Goal: Information Seeking & Learning: Learn about a topic

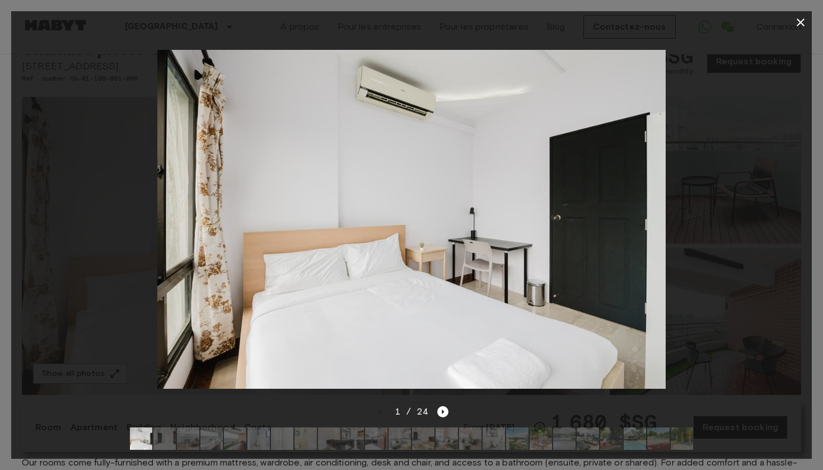
click at [783, 221] on div at bounding box center [411, 219] width 801 height 371
click at [441, 412] on icon "Next image" at bounding box center [442, 411] width 11 height 11
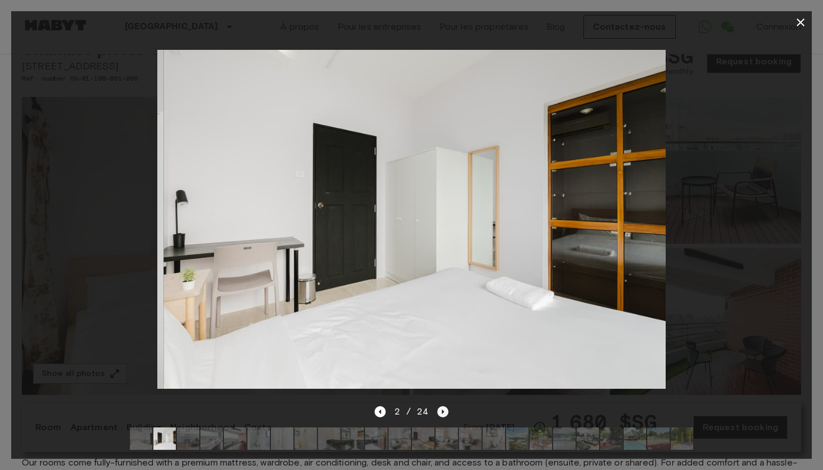
click at [441, 412] on icon "Next image" at bounding box center [442, 411] width 11 height 11
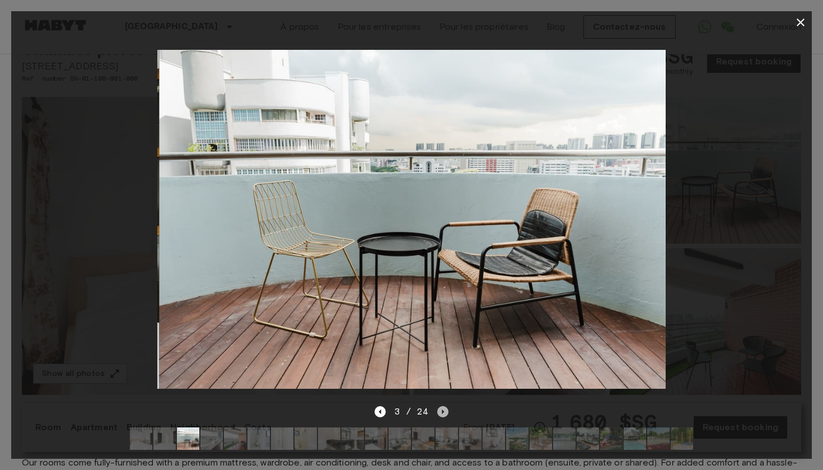
click at [441, 412] on icon "Next image" at bounding box center [442, 411] width 11 height 11
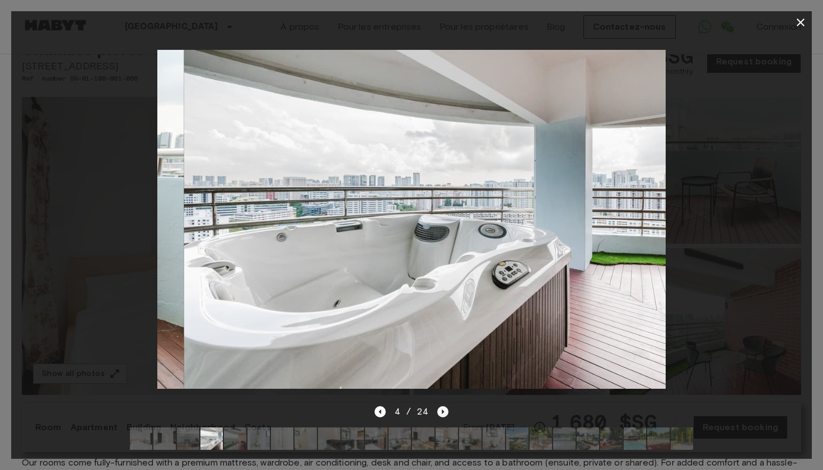
click at [441, 412] on icon "Next image" at bounding box center [442, 411] width 11 height 11
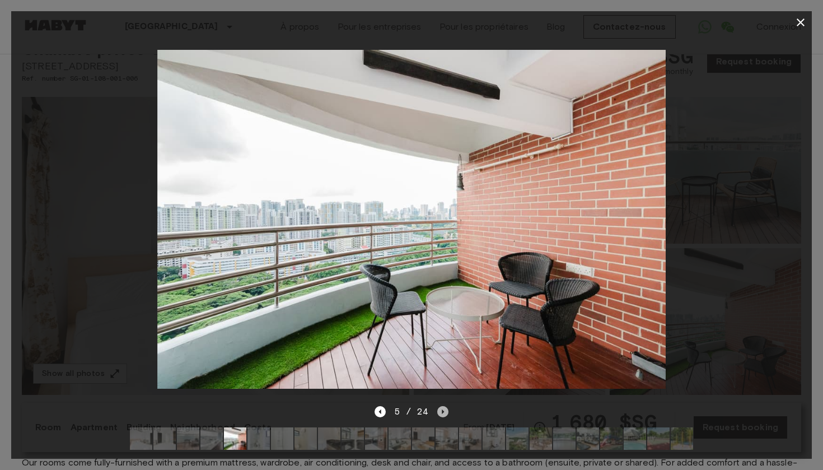
click at [441, 412] on icon "Next image" at bounding box center [442, 411] width 11 height 11
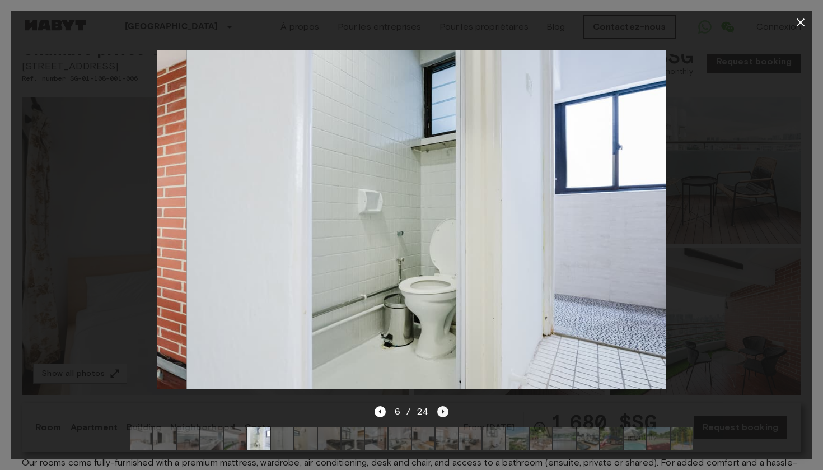
click at [441, 412] on icon "Next image" at bounding box center [442, 411] width 11 height 11
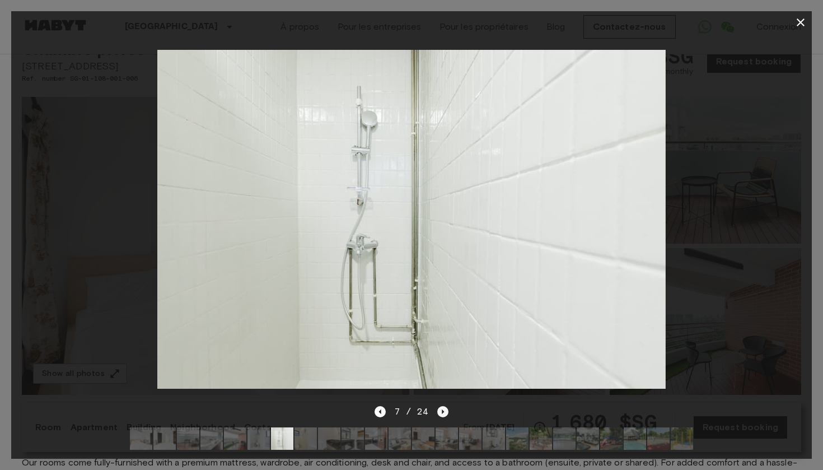
click at [441, 412] on icon "Next image" at bounding box center [442, 411] width 11 height 11
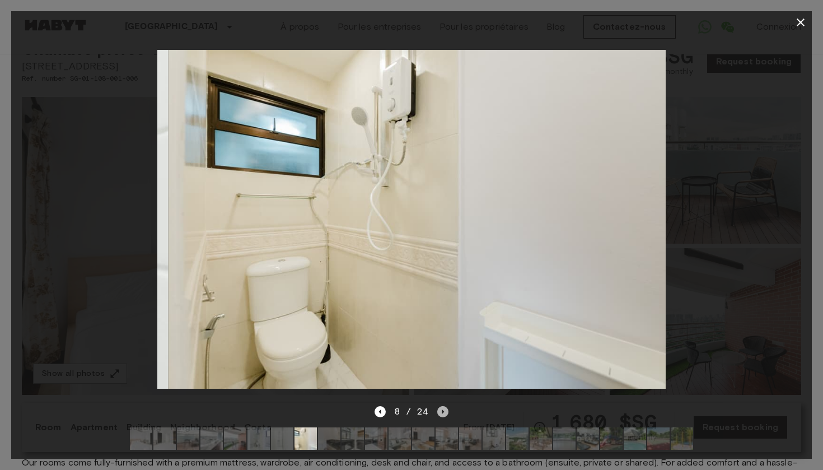
click at [441, 412] on icon "Next image" at bounding box center [442, 411] width 11 height 11
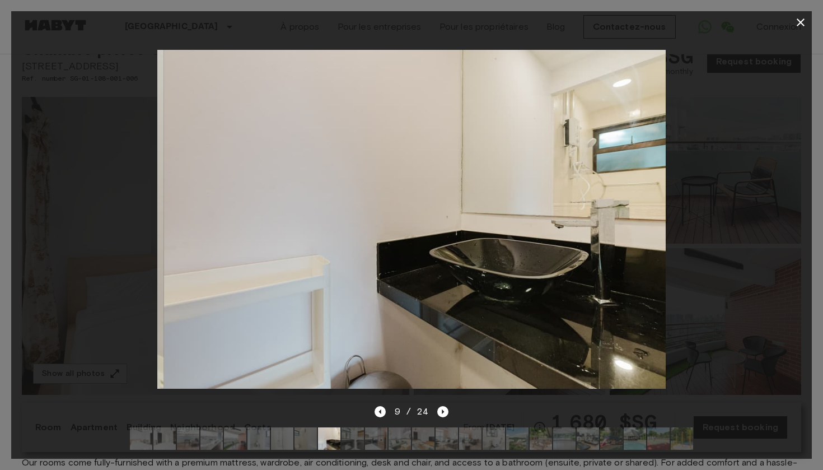
click at [725, 224] on div at bounding box center [411, 219] width 801 height 371
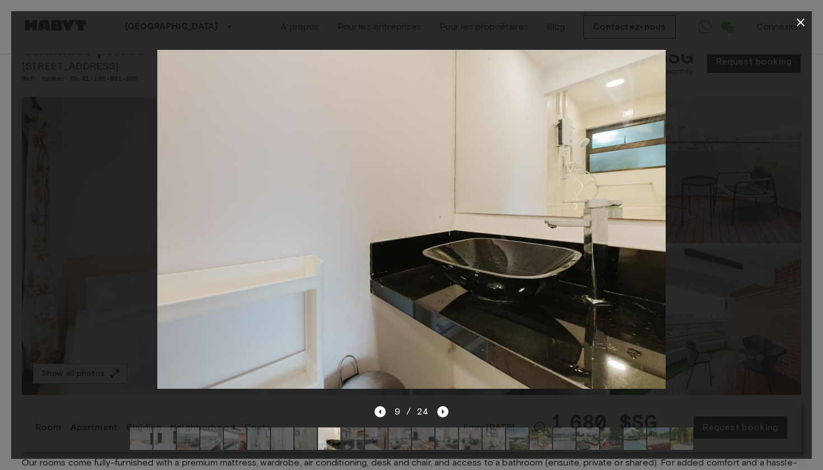
click at [801, 18] on icon "button" at bounding box center [800, 22] width 13 height 13
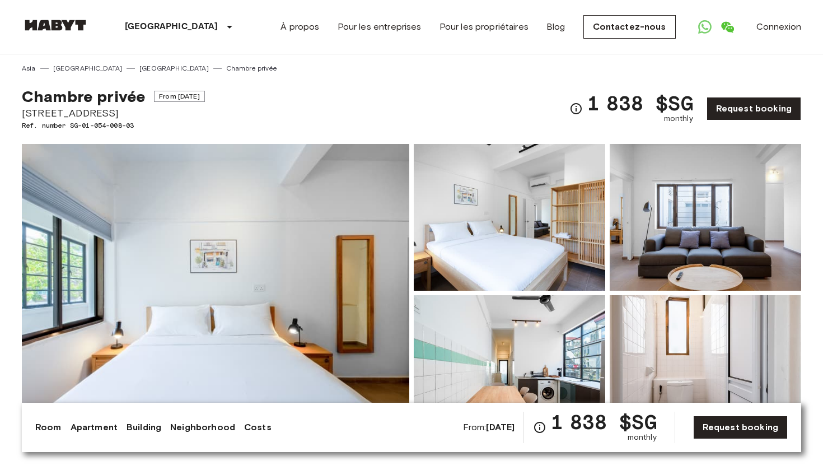
drag, startPoint x: 124, startPoint y: 116, endPoint x: 10, endPoint y: 118, distance: 114.3
copy span "[STREET_ADDRESS]"
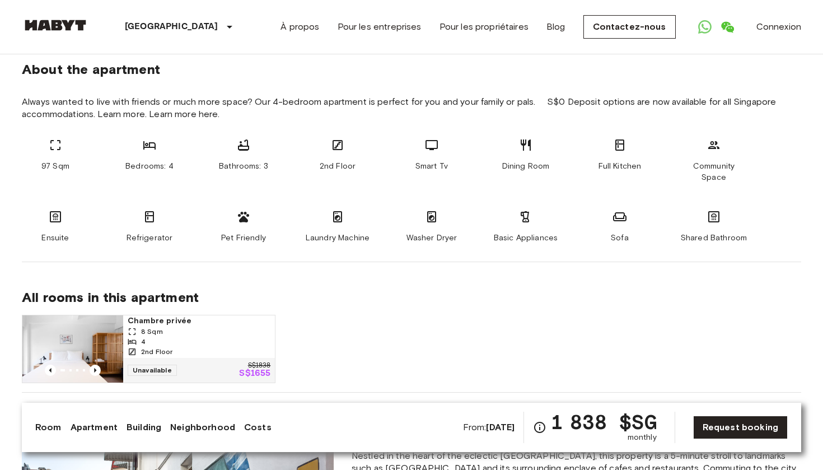
scroll to position [618, 0]
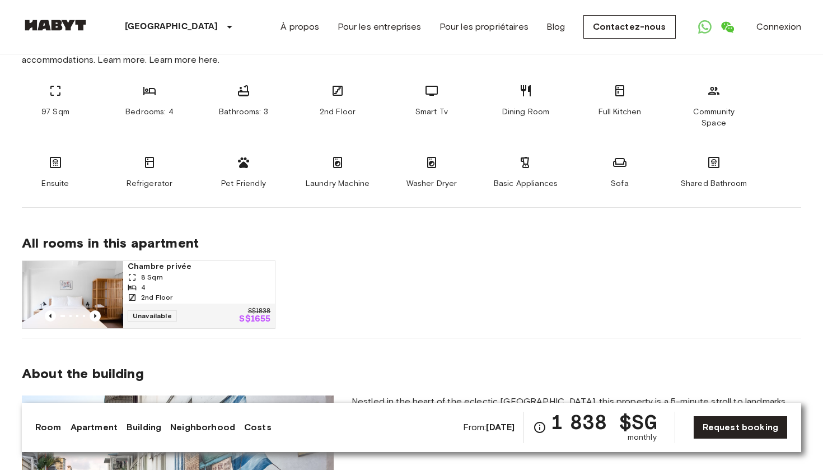
click at [122, 264] on img at bounding box center [72, 294] width 101 height 67
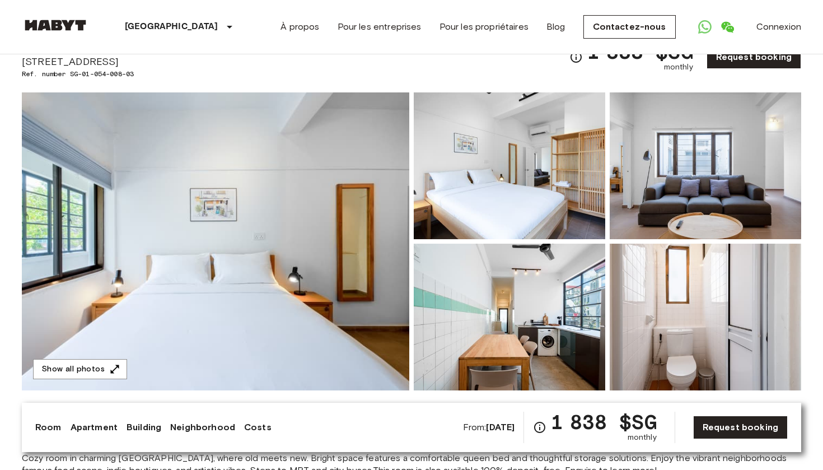
scroll to position [84, 0]
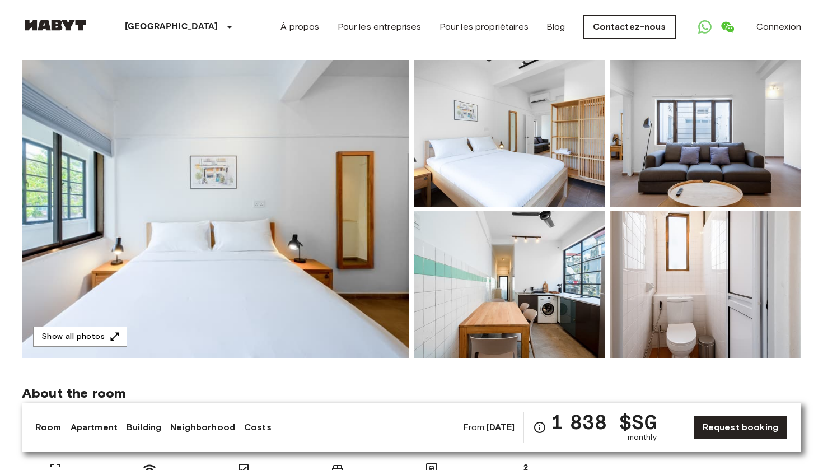
click at [304, 228] on img at bounding box center [216, 209] width 388 height 298
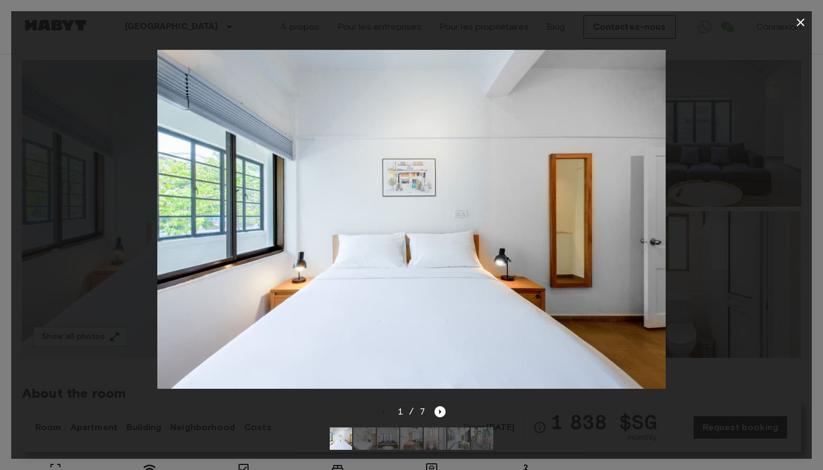
click at [734, 206] on div at bounding box center [411, 219] width 801 height 371
click at [801, 27] on icon "button" at bounding box center [800, 22] width 13 height 13
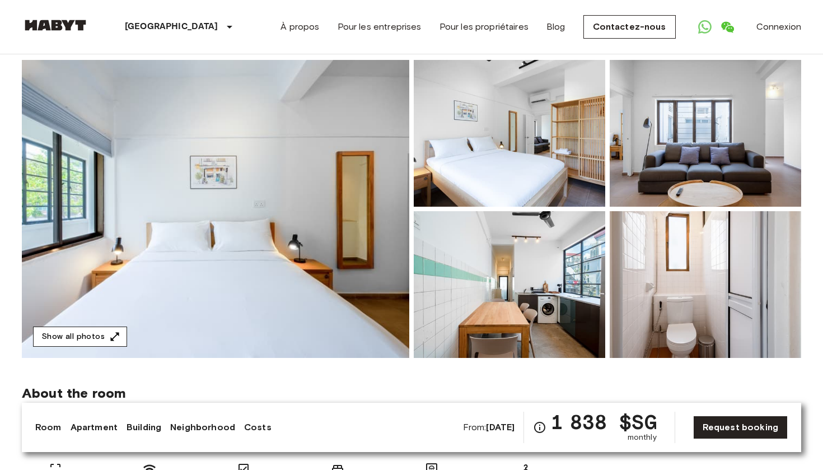
click at [83, 339] on button "Show all photos" at bounding box center [80, 337] width 94 height 21
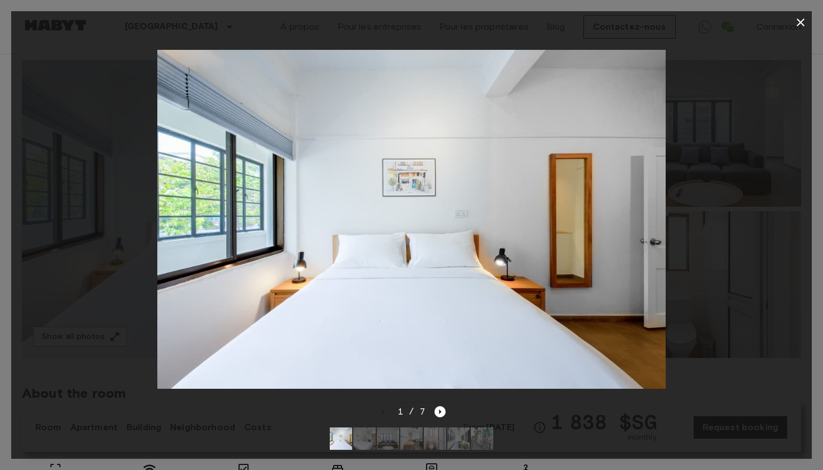
click at [475, 437] on img at bounding box center [482, 438] width 22 height 22
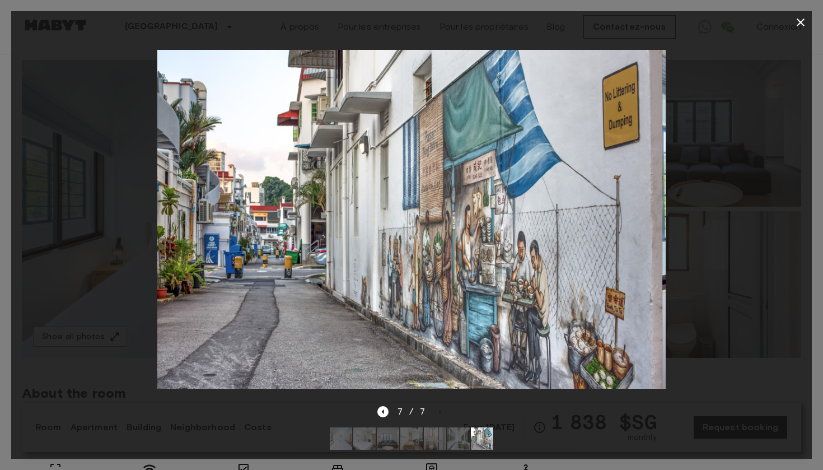
click at [458, 439] on img at bounding box center [458, 438] width 22 height 22
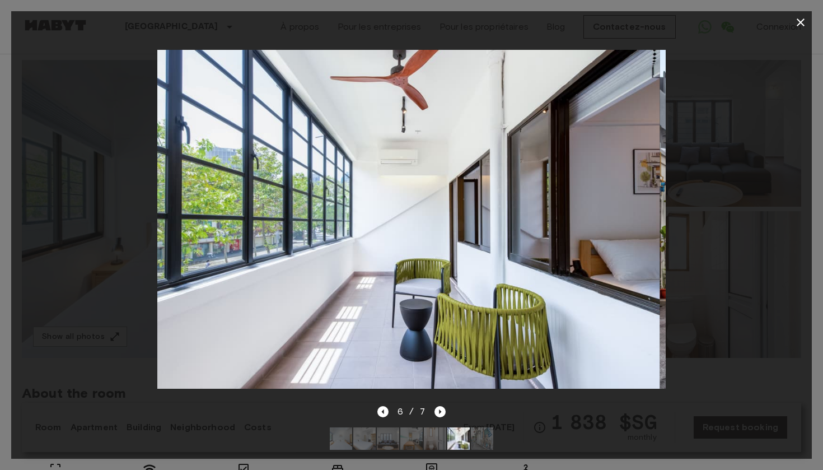
click at [436, 439] on img at bounding box center [435, 438] width 22 height 22
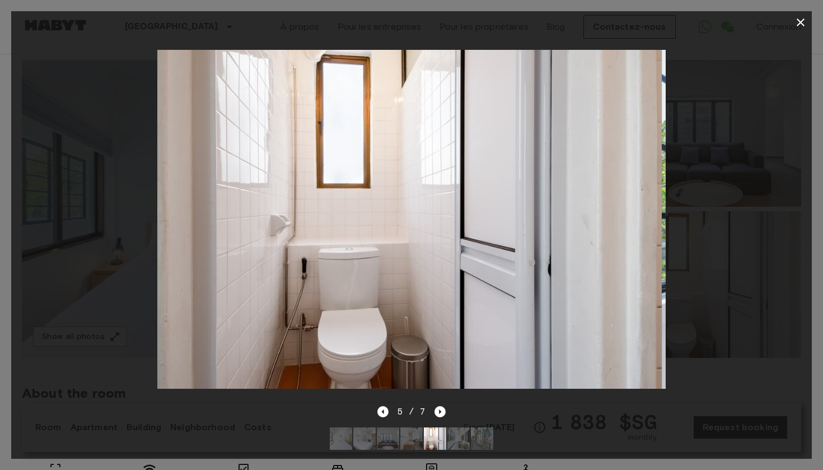
click at [414, 441] on img at bounding box center [411, 438] width 22 height 22
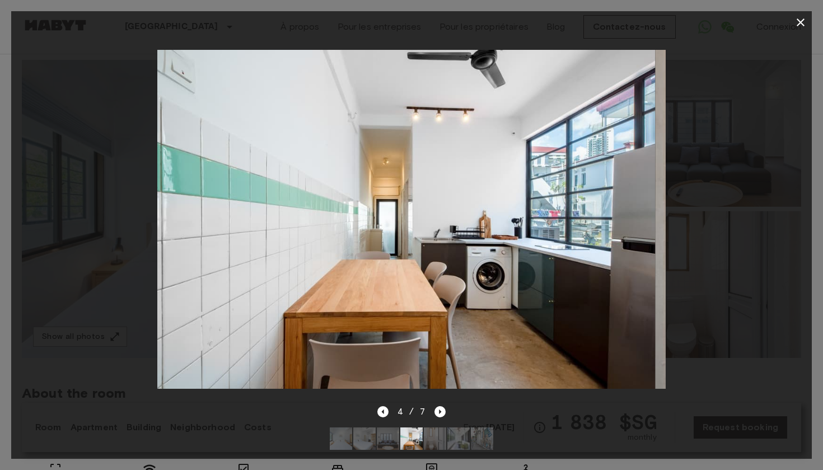
click at [393, 441] on img at bounding box center [388, 438] width 22 height 22
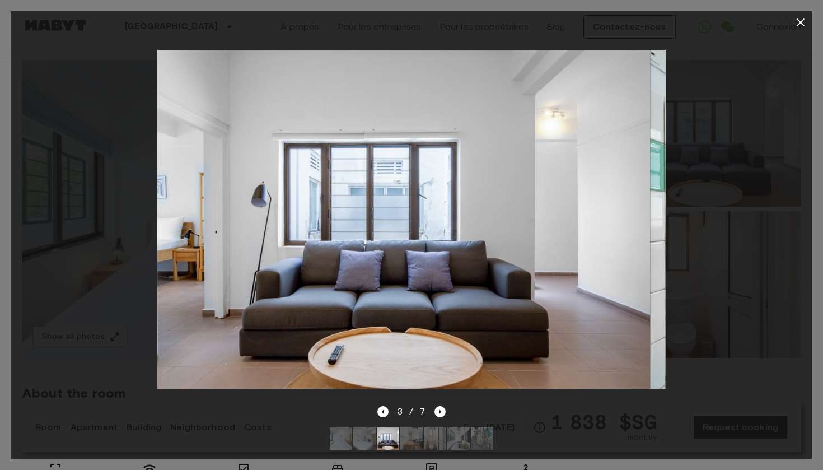
click at [375, 441] on img at bounding box center [364, 438] width 22 height 22
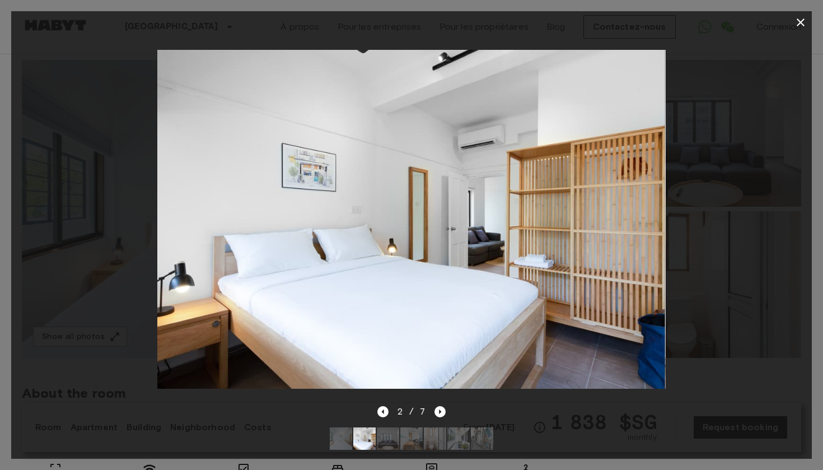
click at [799, 20] on icon "button" at bounding box center [800, 22] width 13 height 13
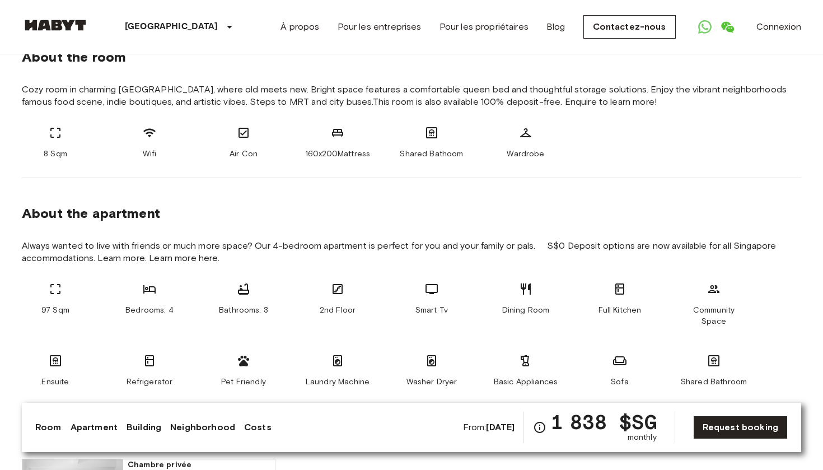
scroll to position [334, 0]
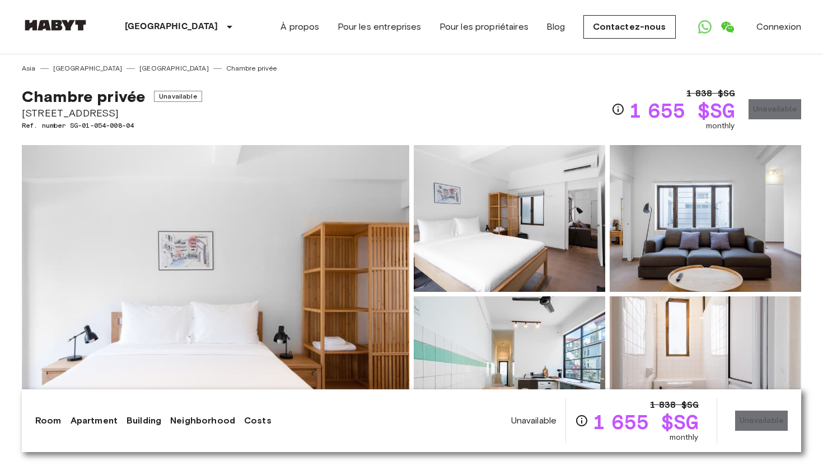
click at [279, 250] on img at bounding box center [216, 294] width 388 height 298
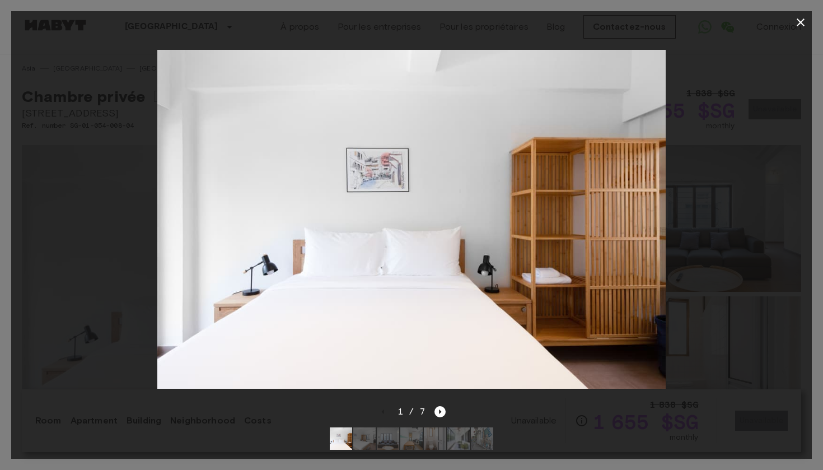
click at [706, 242] on div at bounding box center [411, 219] width 801 height 371
click at [734, 189] on div at bounding box center [411, 219] width 801 height 371
click at [801, 20] on icon "button" at bounding box center [800, 22] width 13 height 13
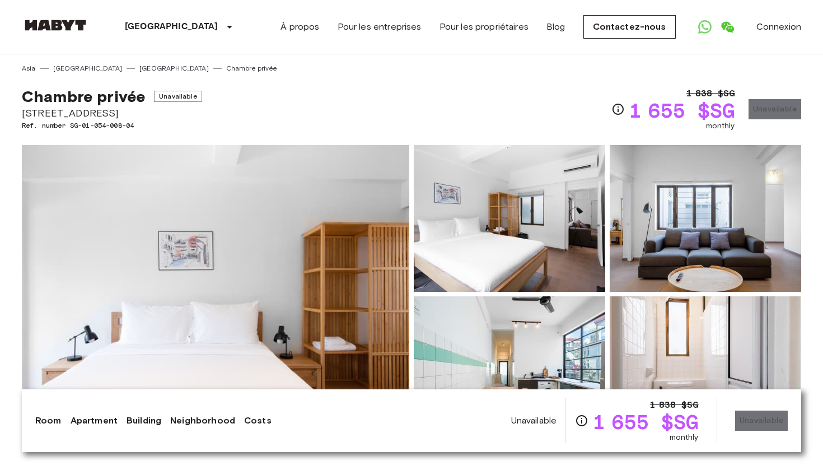
click at [557, 225] on img at bounding box center [510, 218] width 192 height 147
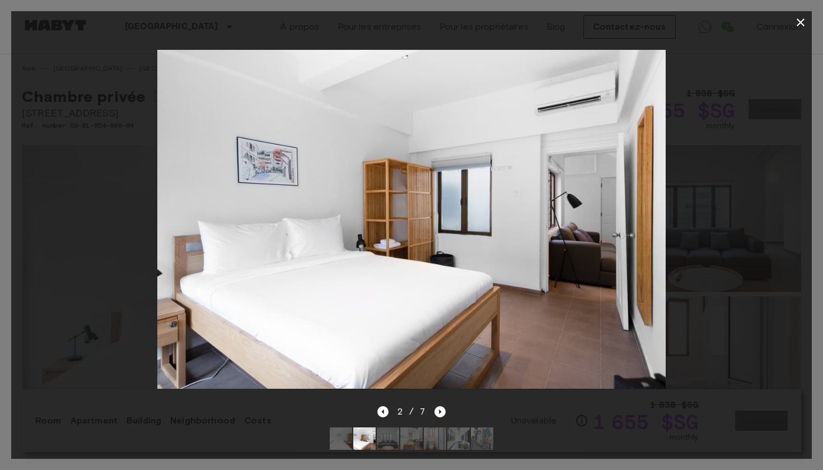
click at [729, 211] on div at bounding box center [411, 219] width 801 height 371
click at [800, 21] on icon "button" at bounding box center [801, 22] width 8 height 8
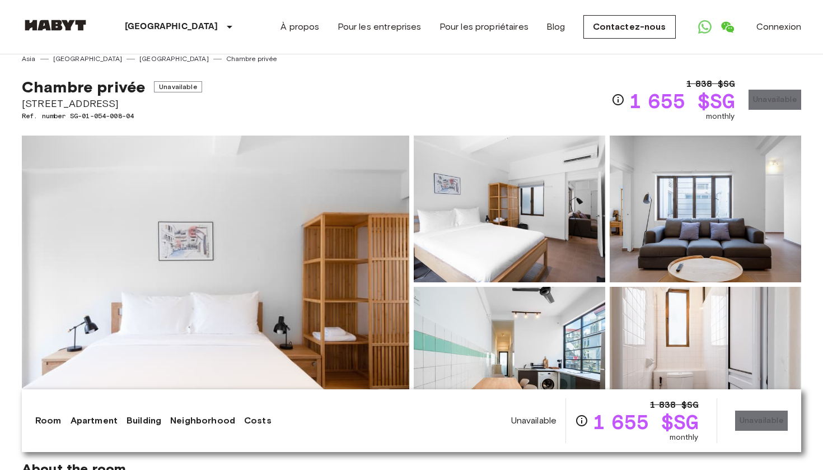
scroll to position [7, 0]
